Goal: Task Accomplishment & Management: Use online tool/utility

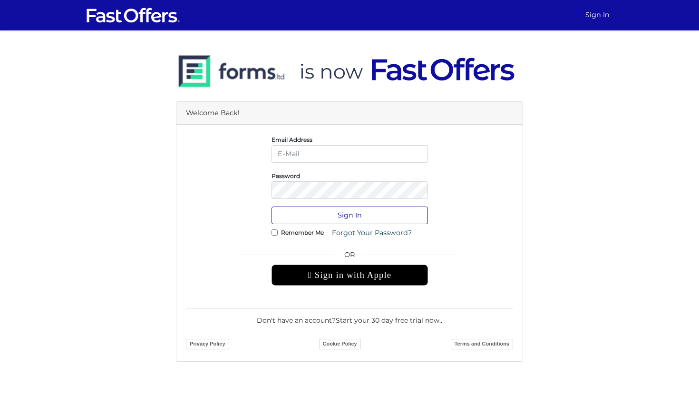
type input "[PERSON_NAME][EMAIL_ADDRESS][DOMAIN_NAME]"
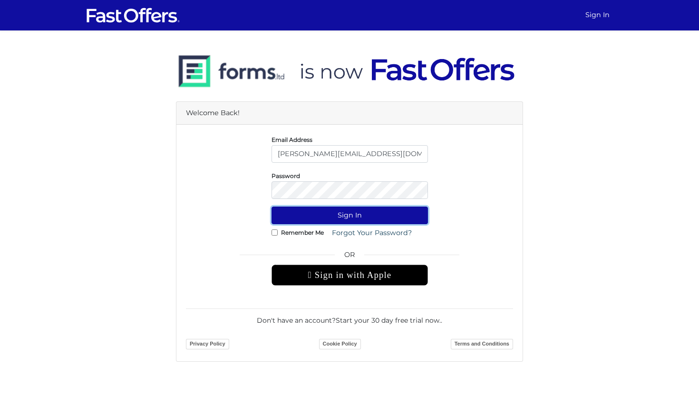
click at [343, 220] on button "Sign In" at bounding box center [350, 215] width 156 height 18
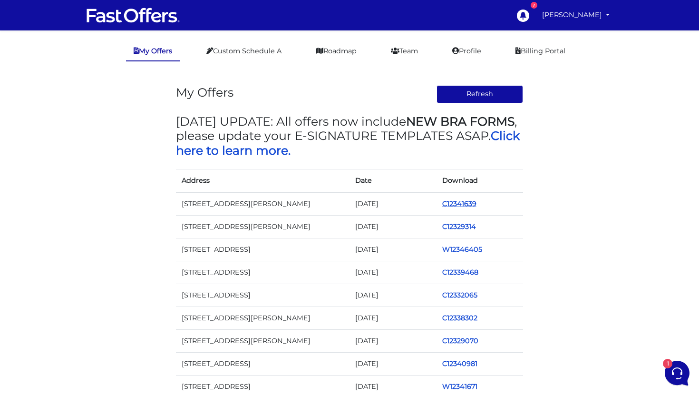
click at [462, 201] on link "C12341639" at bounding box center [459, 203] width 34 height 9
